Goal: Task Accomplishment & Management: Manage account settings

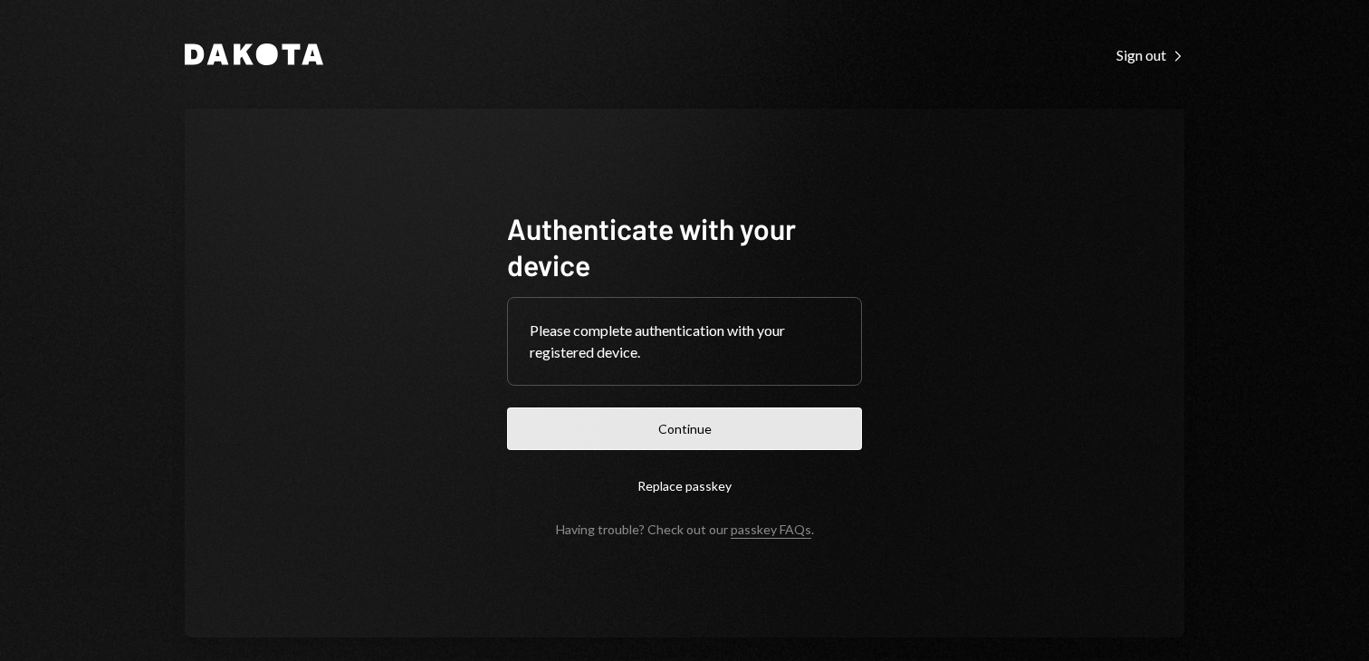
click at [618, 424] on button "Continue" at bounding box center [684, 429] width 355 height 43
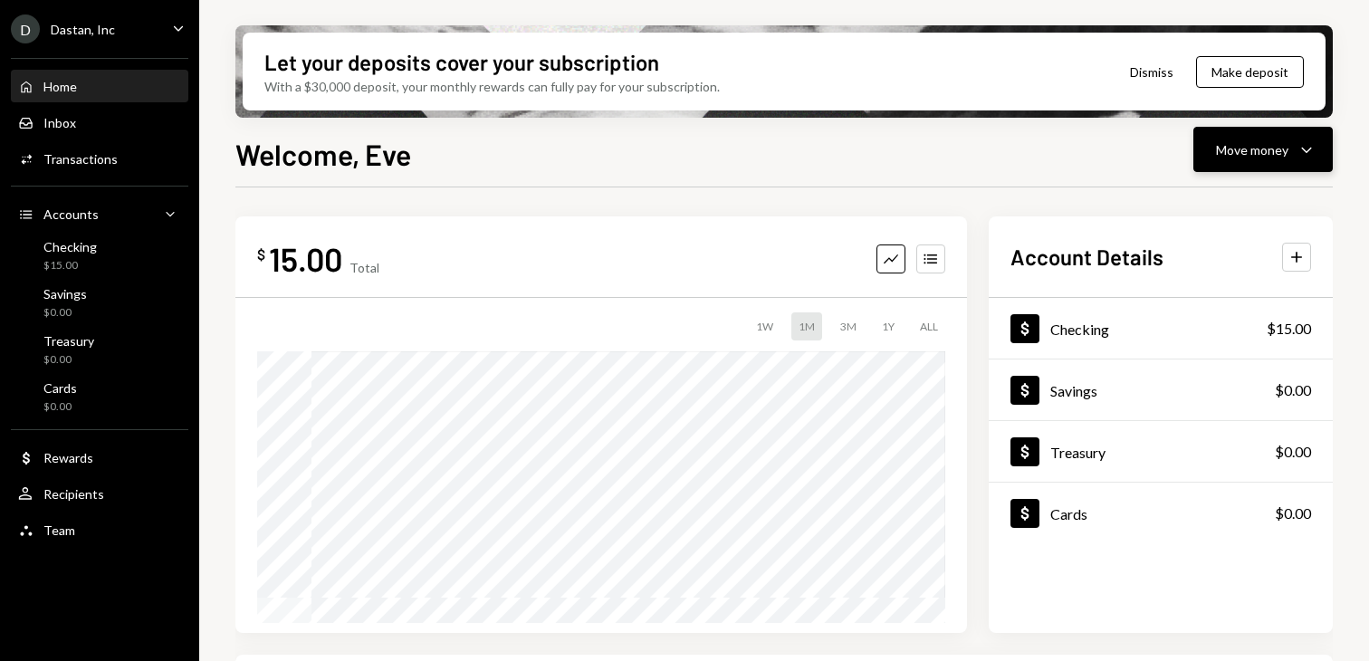
click at [1203, 157] on button "Move money Caret Down" at bounding box center [1263, 149] width 139 height 45
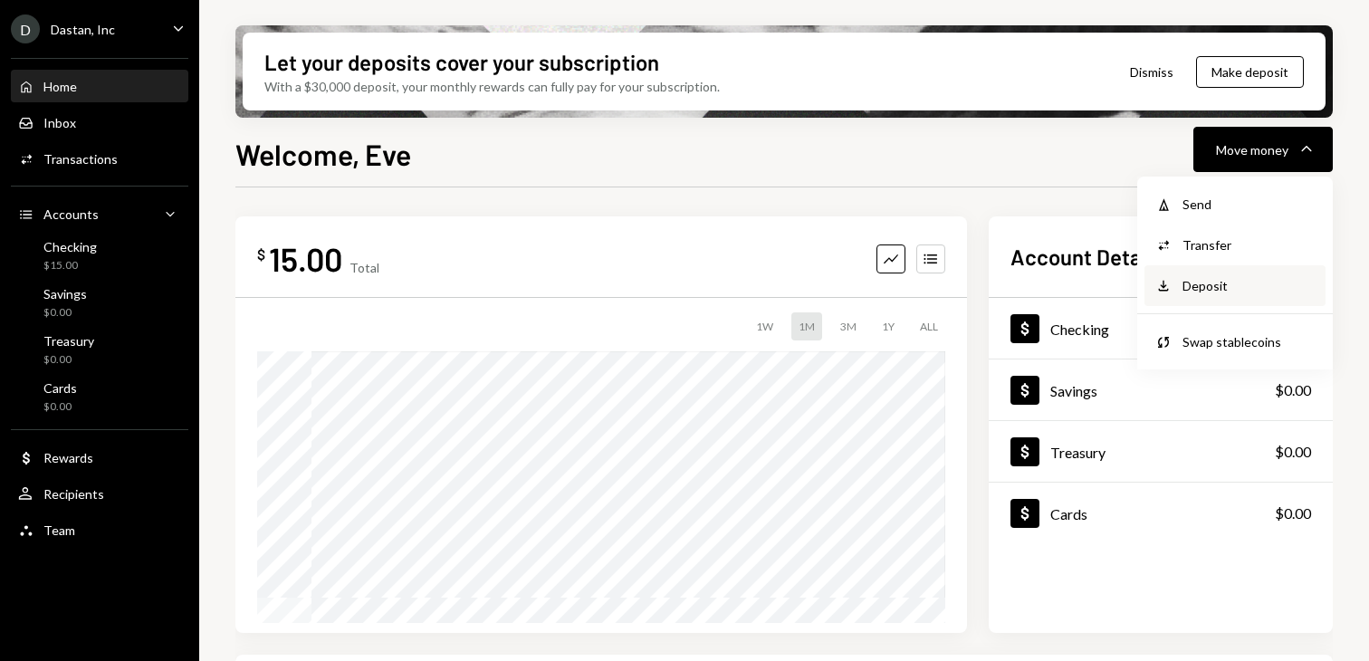
click at [1184, 303] on div "Deposit Deposit" at bounding box center [1235, 285] width 181 height 41
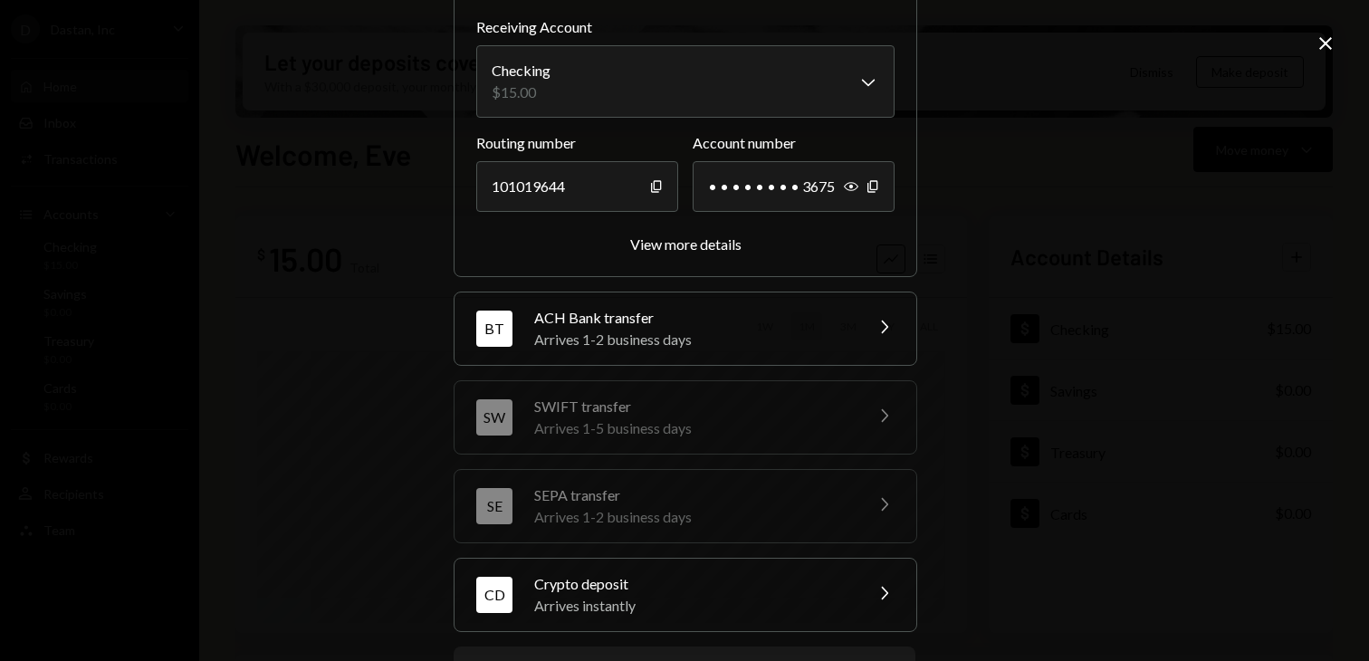
scroll to position [221, 0]
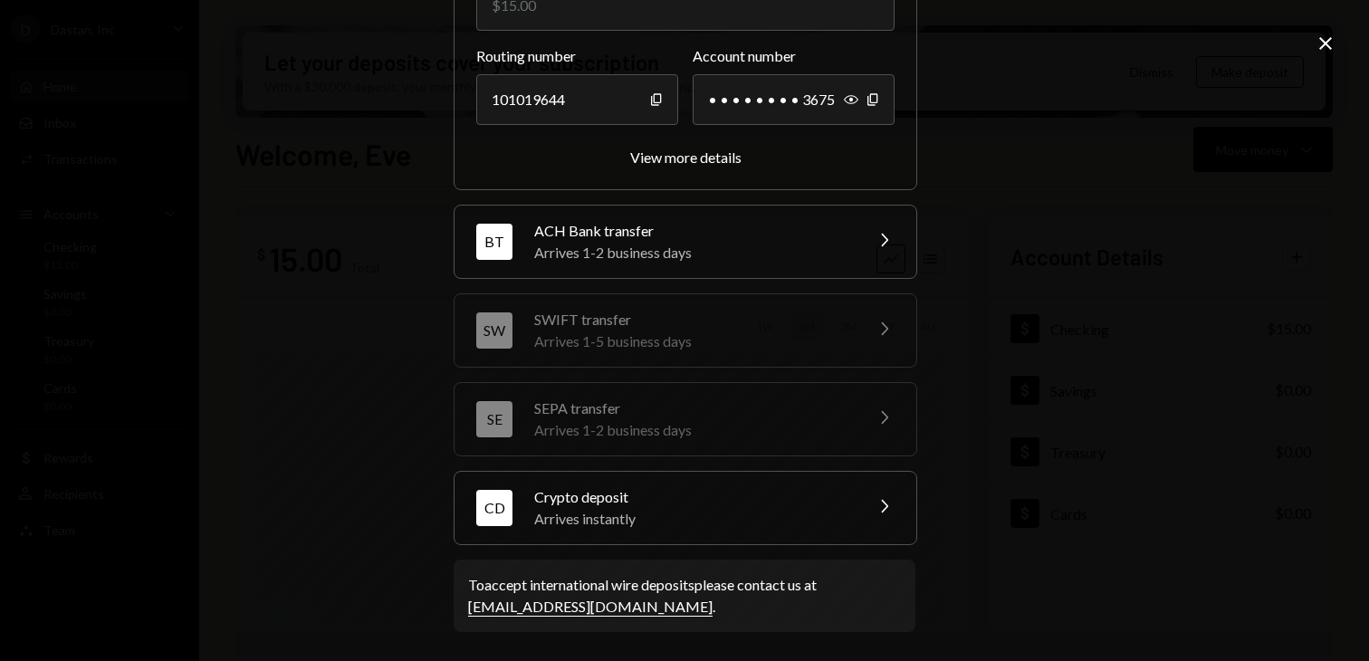
click at [775, 550] on div "**********" at bounding box center [685, 231] width 462 height 860
click at [772, 521] on div "Arrives instantly" at bounding box center [692, 519] width 317 height 22
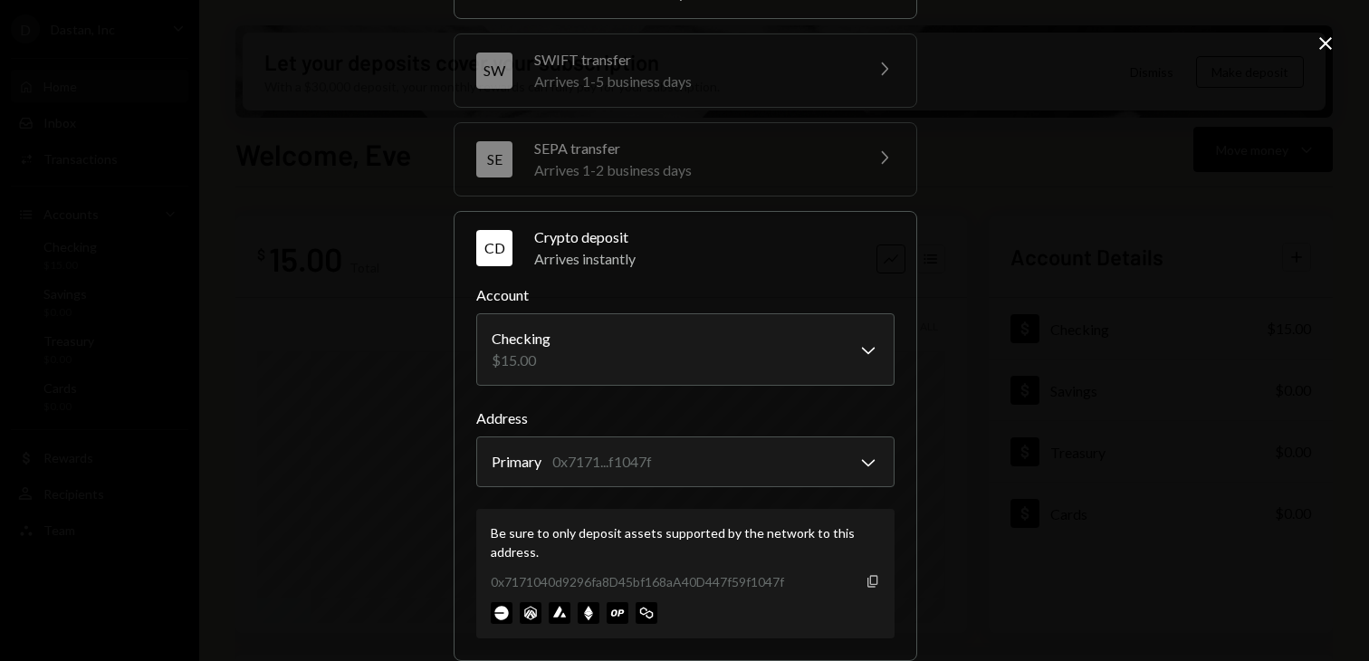
click at [868, 586] on icon "button" at bounding box center [873, 581] width 10 height 12
click at [1321, 43] on icon "Close" at bounding box center [1326, 44] width 22 height 22
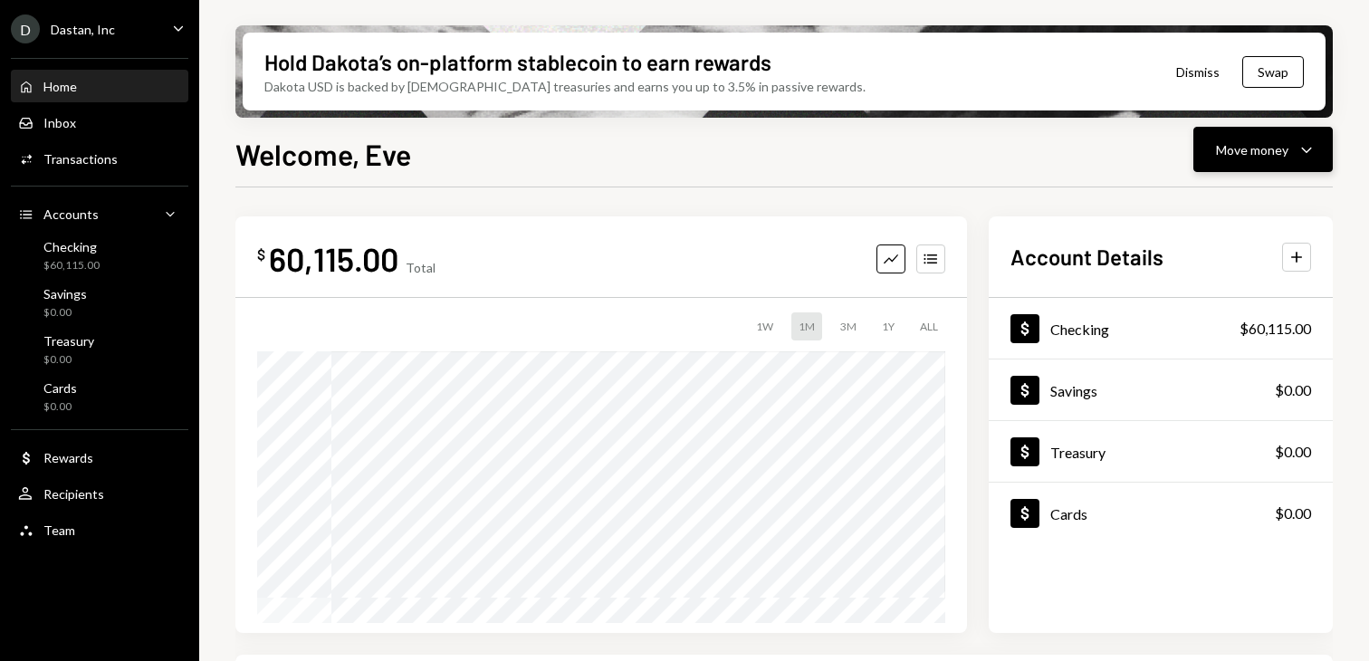
click at [1249, 152] on div "Move money" at bounding box center [1252, 149] width 72 height 19
click at [1178, 208] on div "Withdraw Send" at bounding box center [1235, 204] width 159 height 19
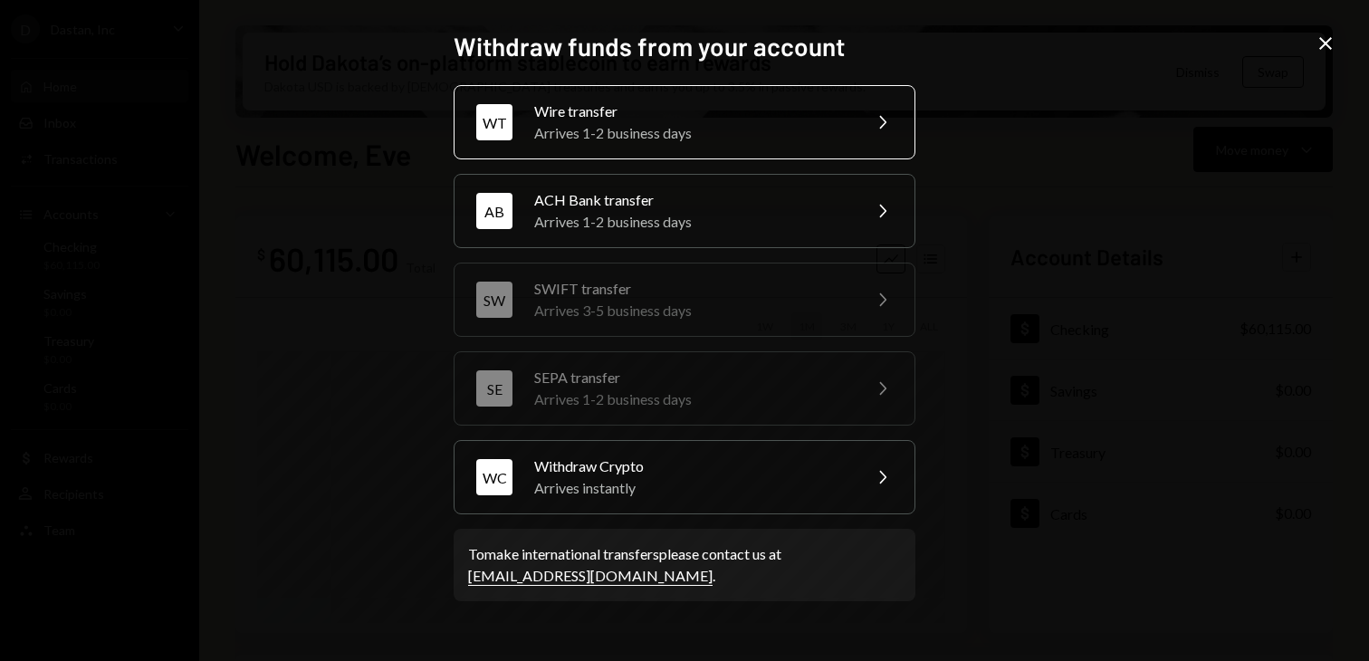
click at [717, 135] on div "Arrives 1-2 business days" at bounding box center [691, 133] width 315 height 22
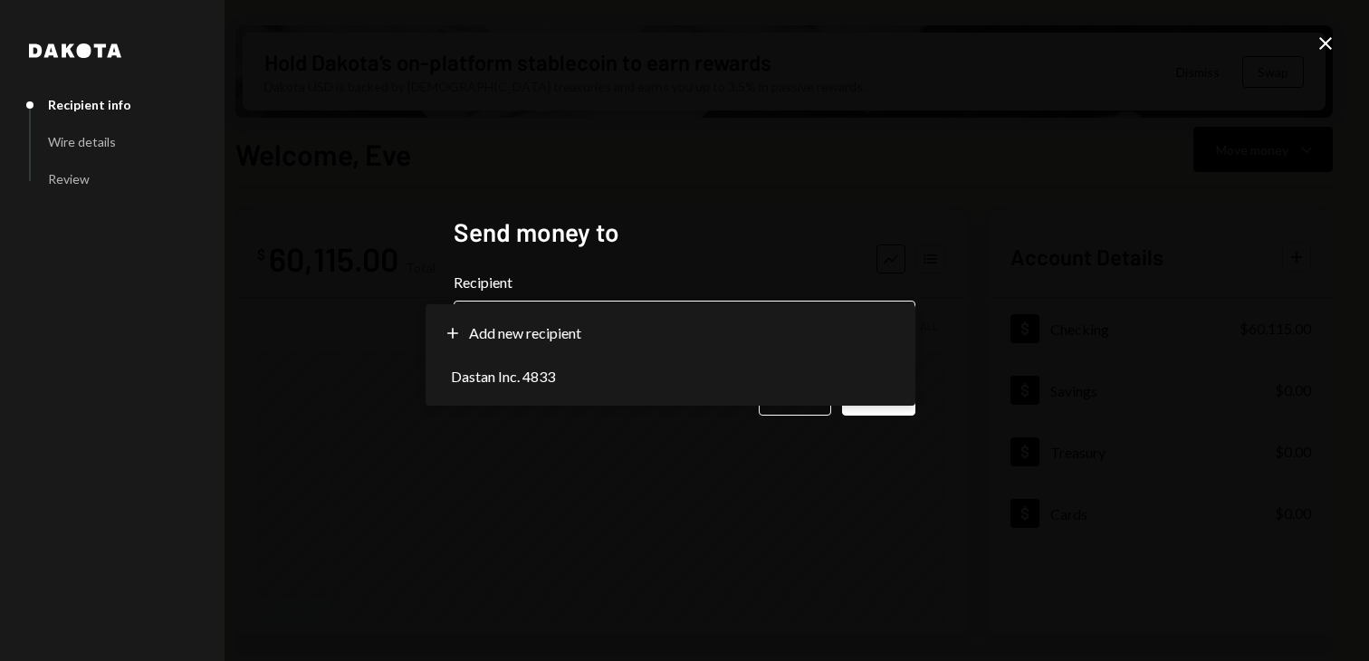
click at [671, 321] on body "D Dastan, Inc Caret Down Home Home Inbox Inbox Activities Transactions Accounts…" at bounding box center [684, 330] width 1369 height 661
select select "**********"
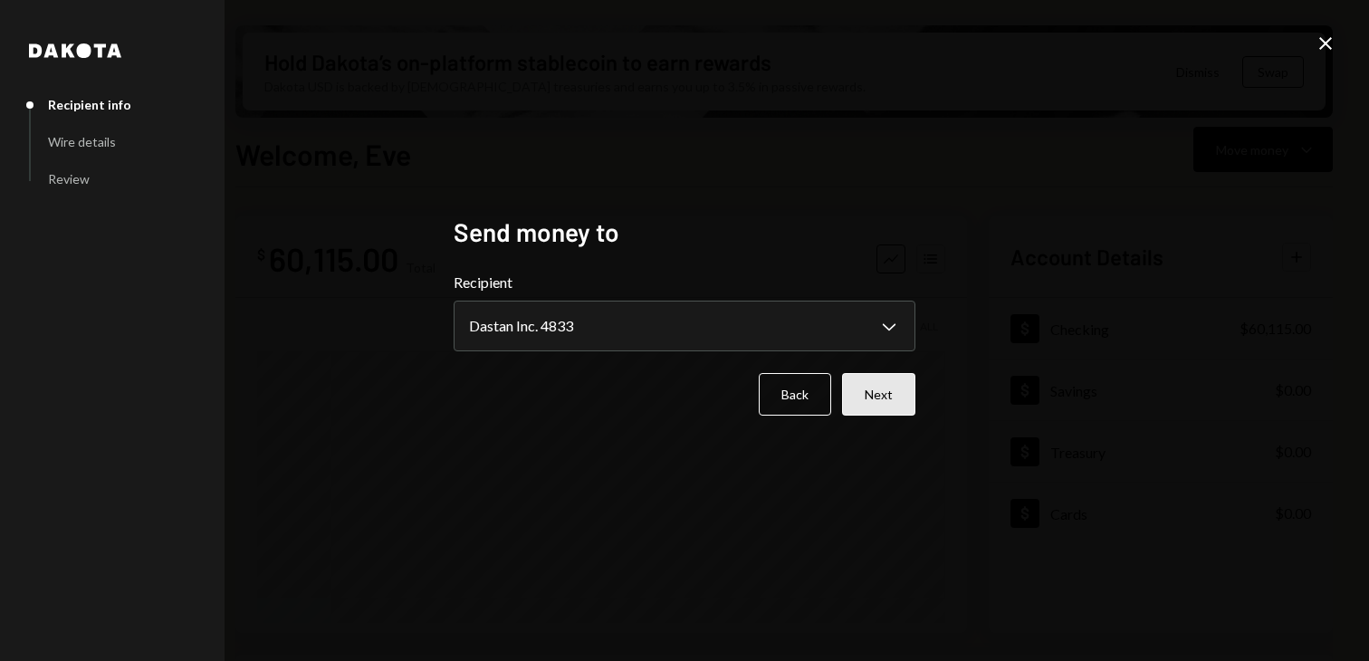
click at [864, 398] on button "Next" at bounding box center [878, 394] width 73 height 43
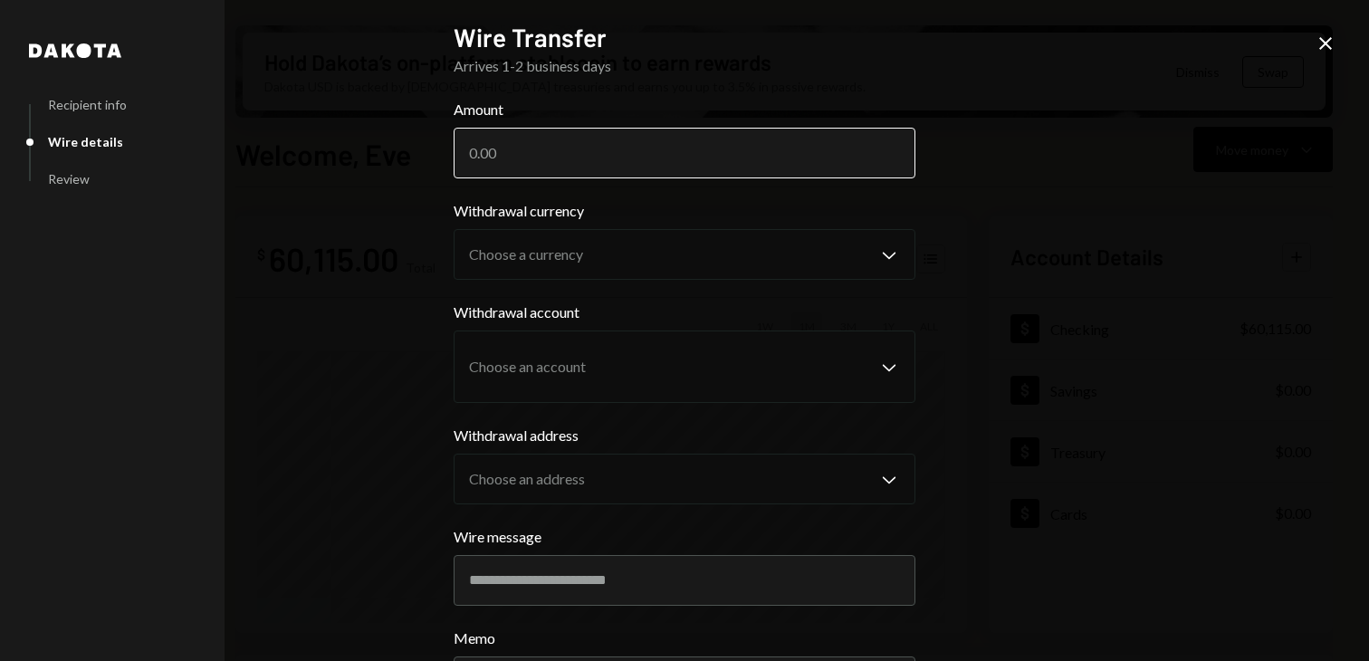
click at [613, 155] on input "Amount" at bounding box center [685, 153] width 462 height 51
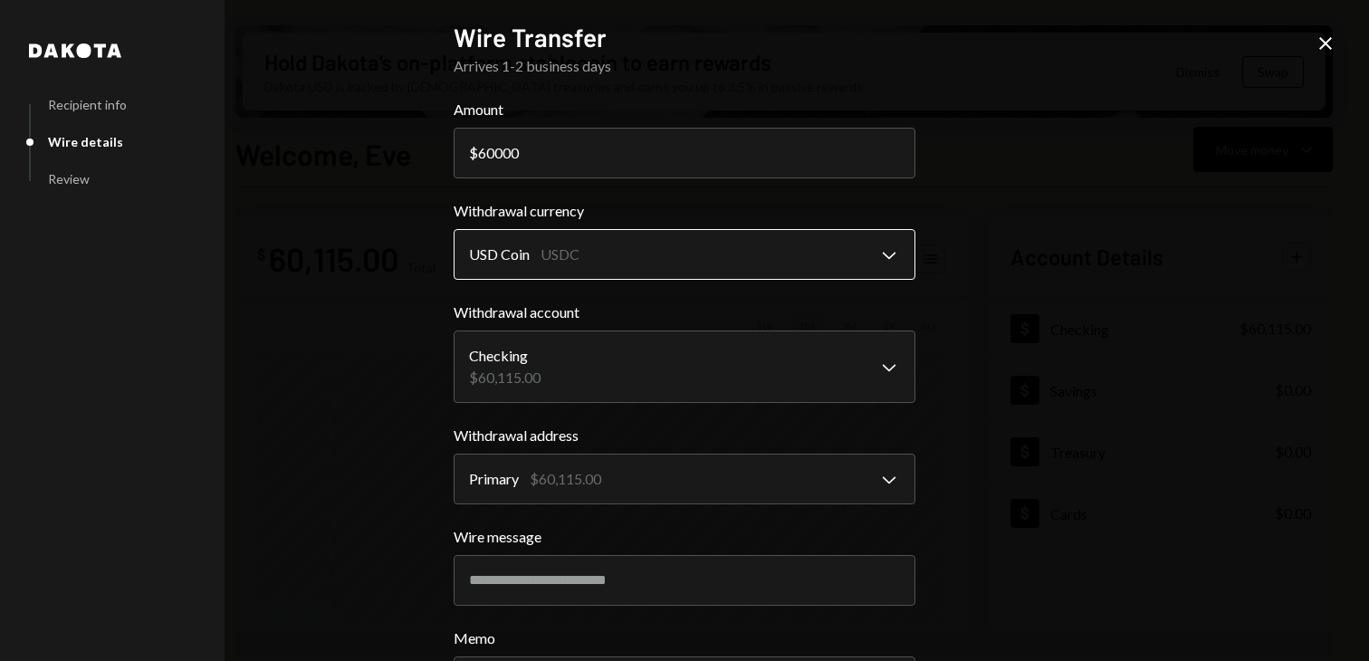
scroll to position [160, 0]
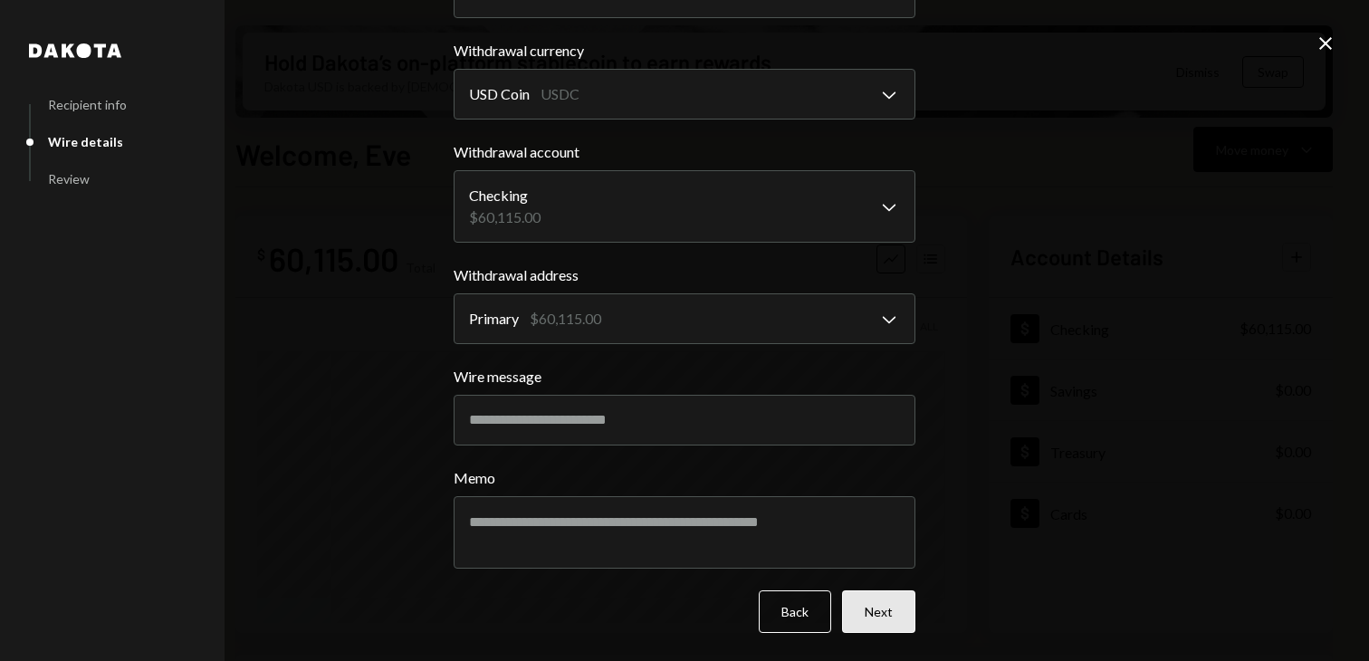
type input "60000"
click at [856, 611] on button "Next" at bounding box center [878, 611] width 73 height 43
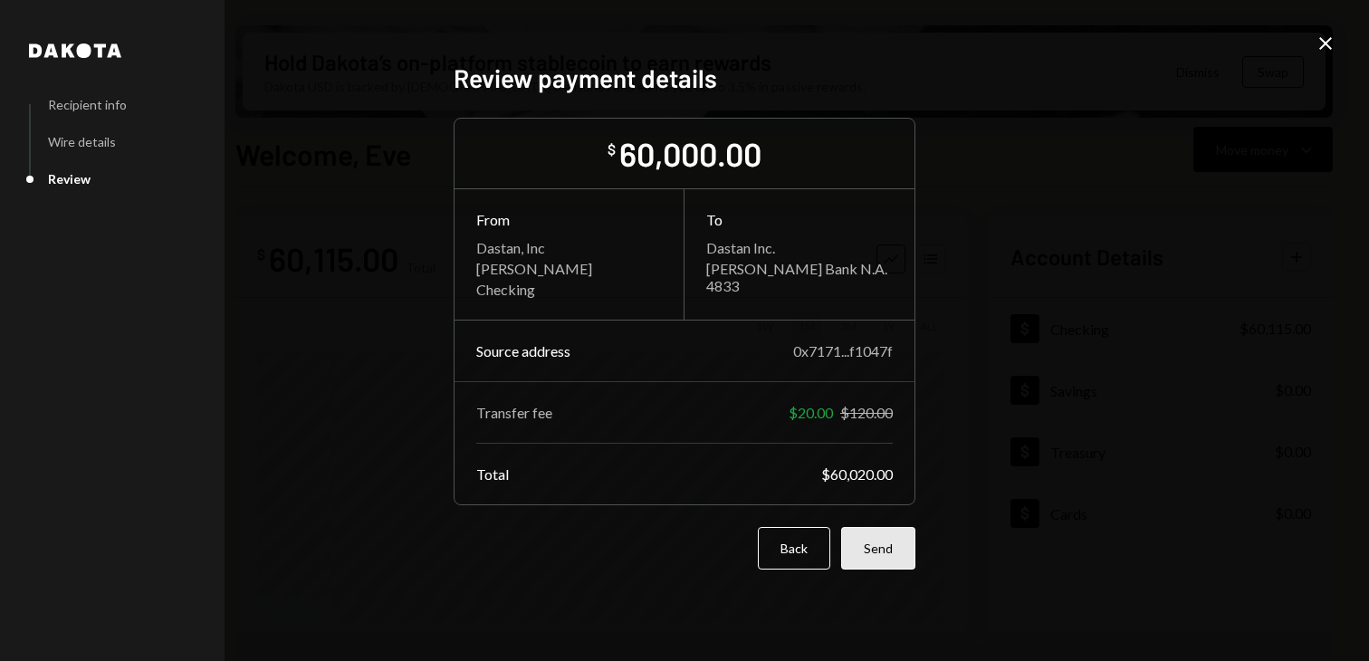
click at [861, 564] on button "Send" at bounding box center [878, 548] width 74 height 43
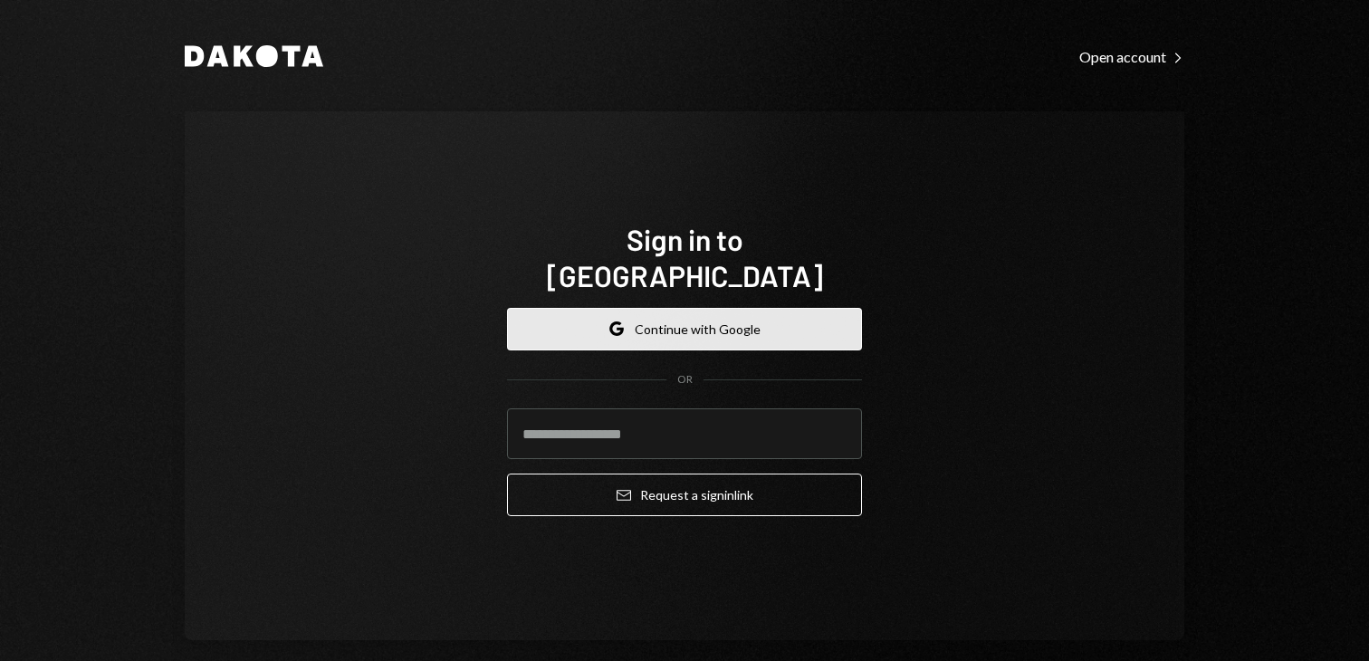
click at [728, 308] on button "Google Continue with Google" at bounding box center [684, 329] width 355 height 43
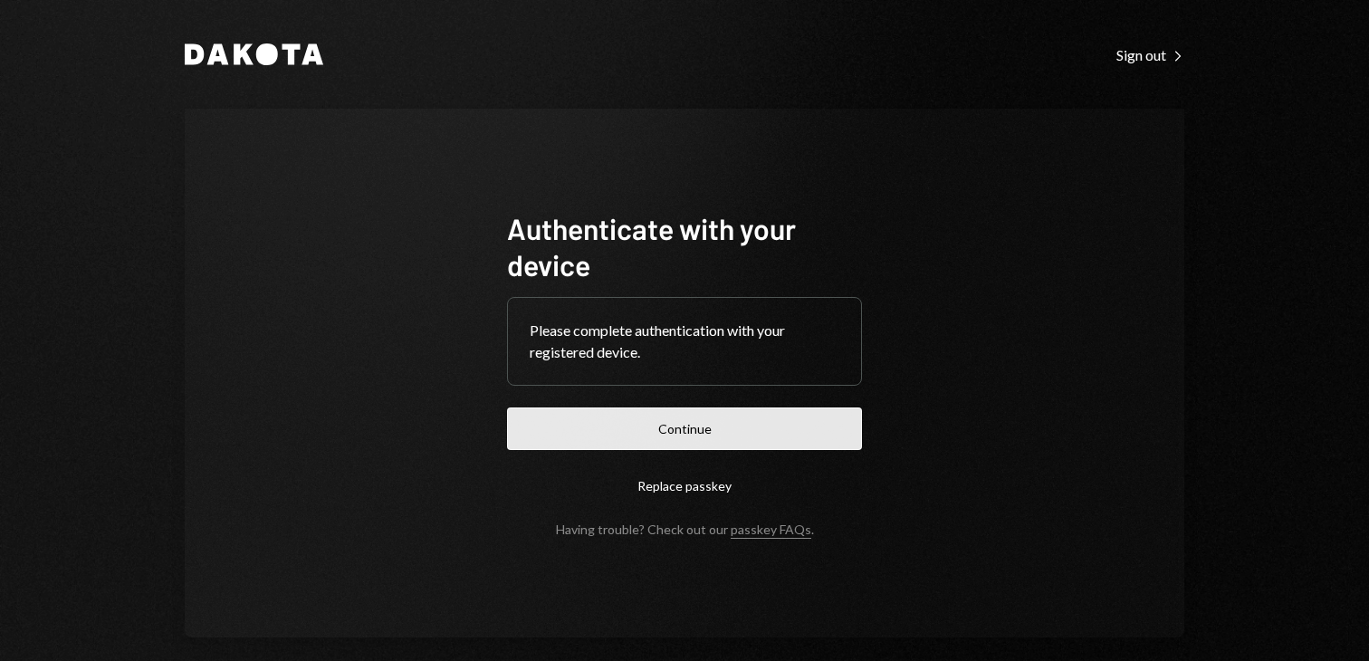
click at [701, 427] on button "Continue" at bounding box center [684, 429] width 355 height 43
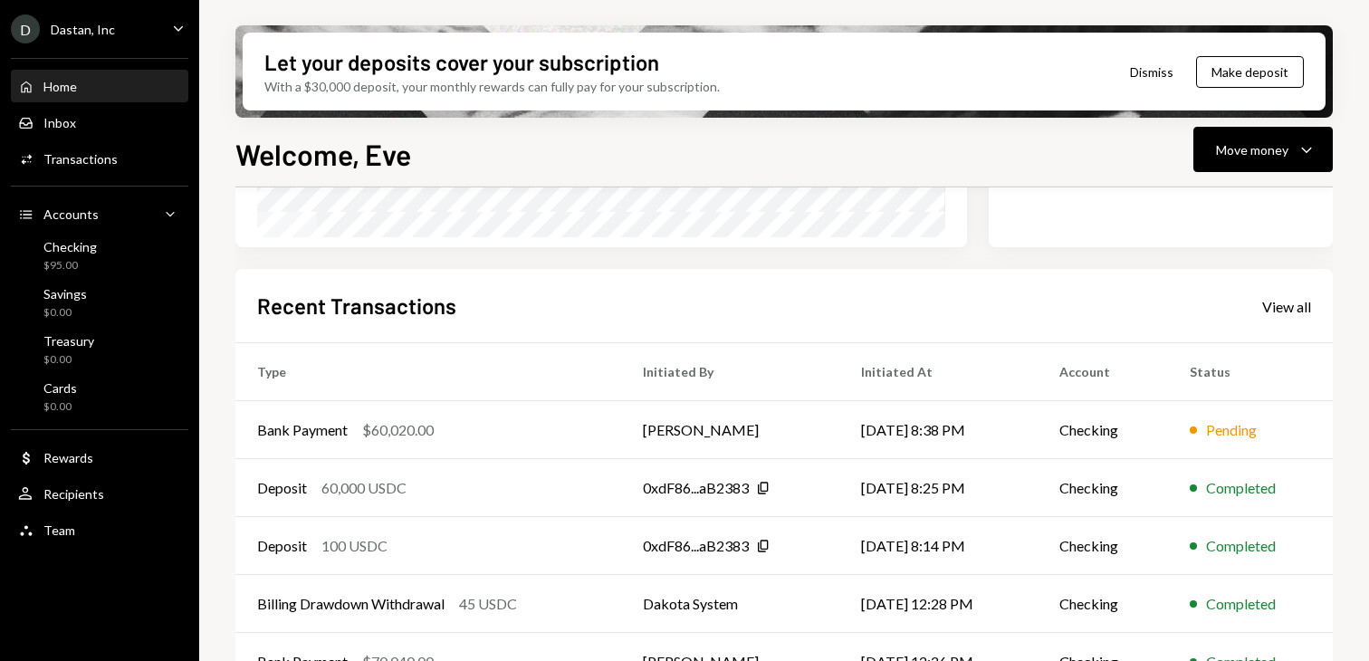
scroll to position [407, 0]
